Goal: Navigation & Orientation: Find specific page/section

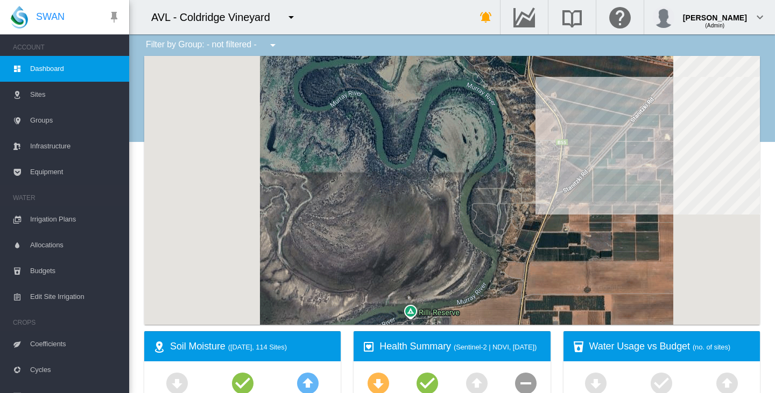
click at [285, 15] on md-icon "icon-menu-down" at bounding box center [291, 17] width 13 height 13
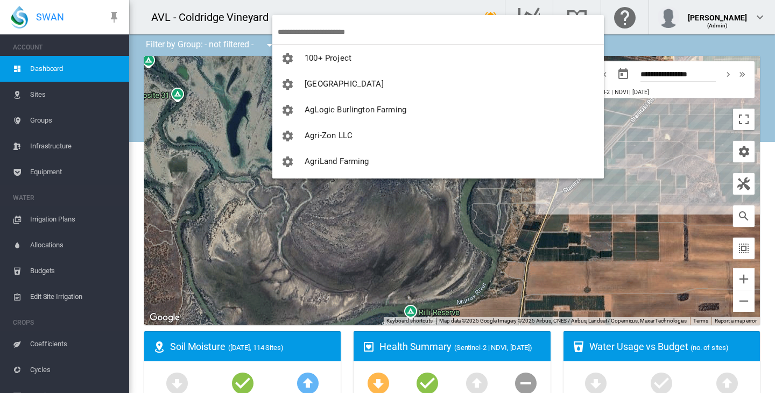
click at [314, 25] on input "search" at bounding box center [441, 31] width 326 height 25
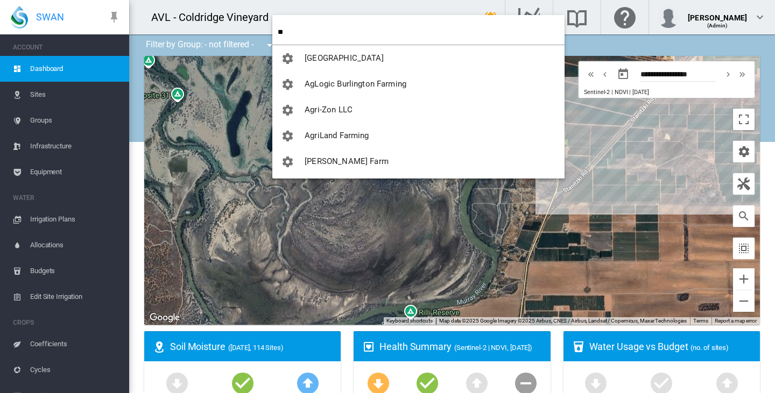
type input "**"
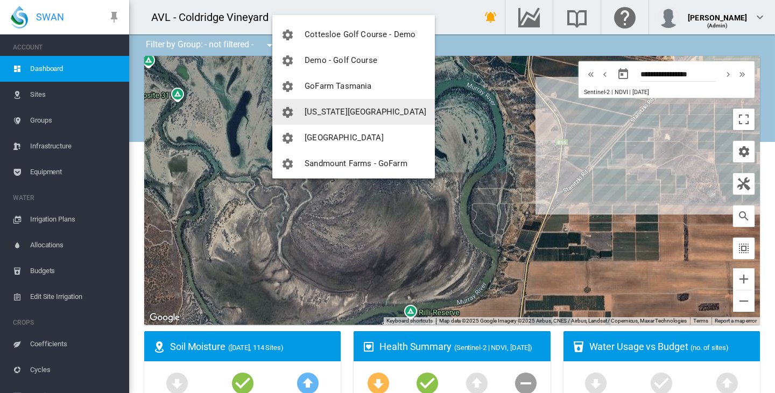
scroll to position [103, 0]
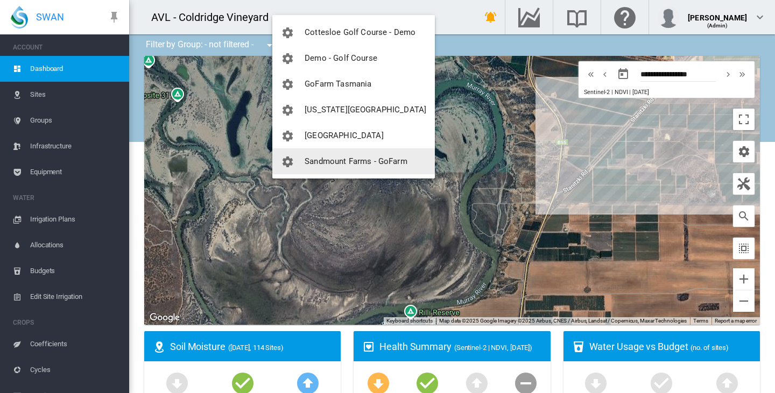
click at [319, 158] on span "Sandmount Farms - GoFarm" at bounding box center [356, 162] width 103 height 10
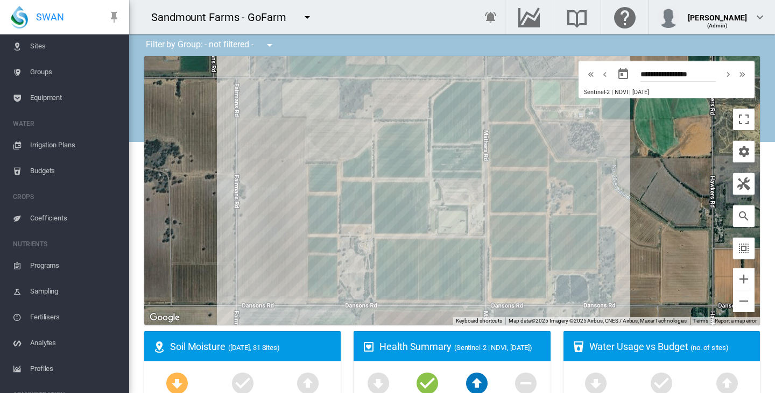
scroll to position [110, 0]
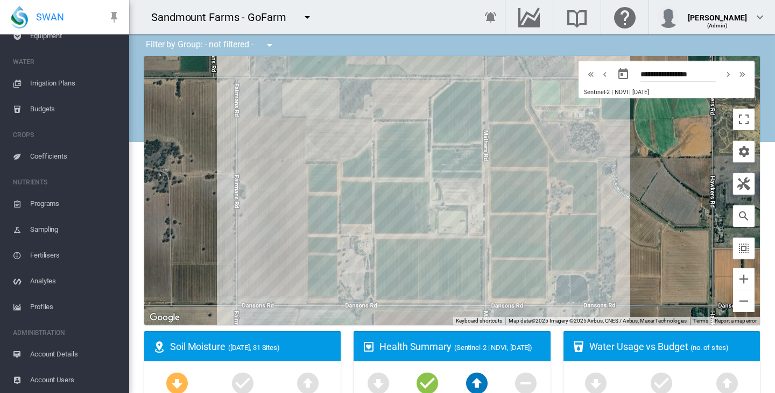
click at [58, 384] on span "Account Users" at bounding box center [75, 381] width 90 height 26
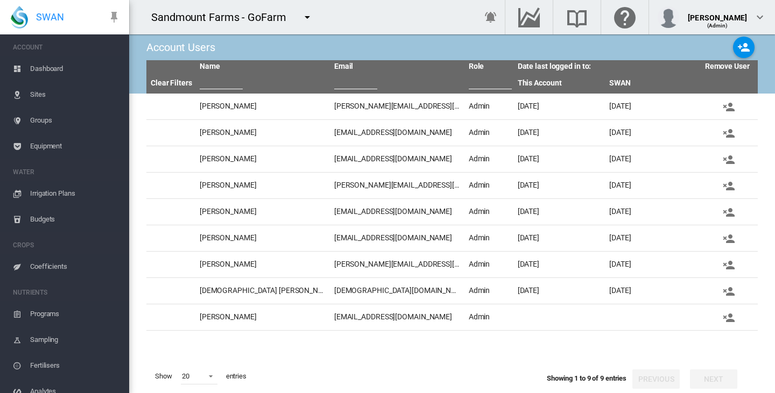
click at [39, 146] on span "Equipment" at bounding box center [75, 146] width 90 height 26
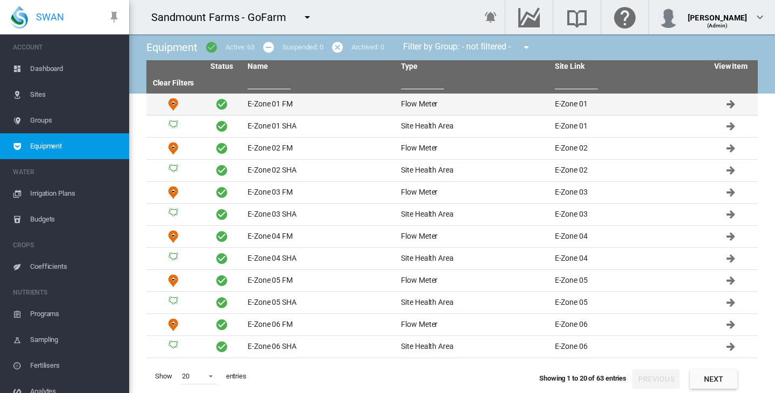
click at [252, 98] on td "E-Zone 01 FM" at bounding box center [319, 105] width 153 height 22
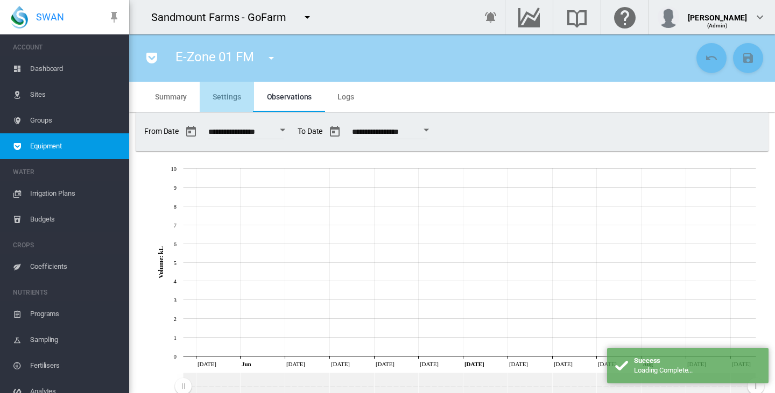
click at [220, 95] on span "Settings" at bounding box center [227, 97] width 28 height 9
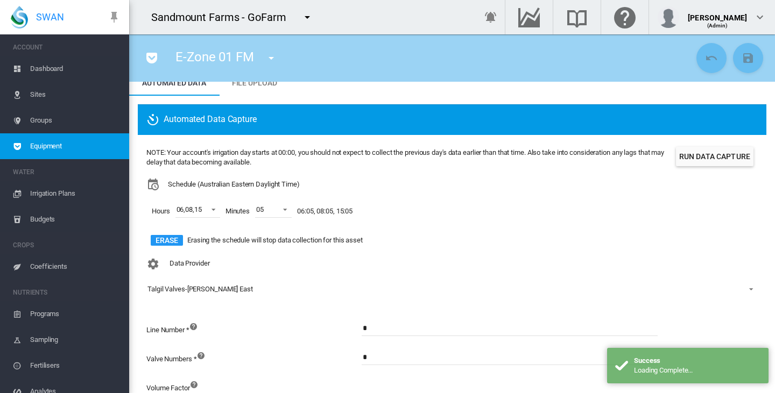
scroll to position [78, 0]
